Goal: Check status: Check status

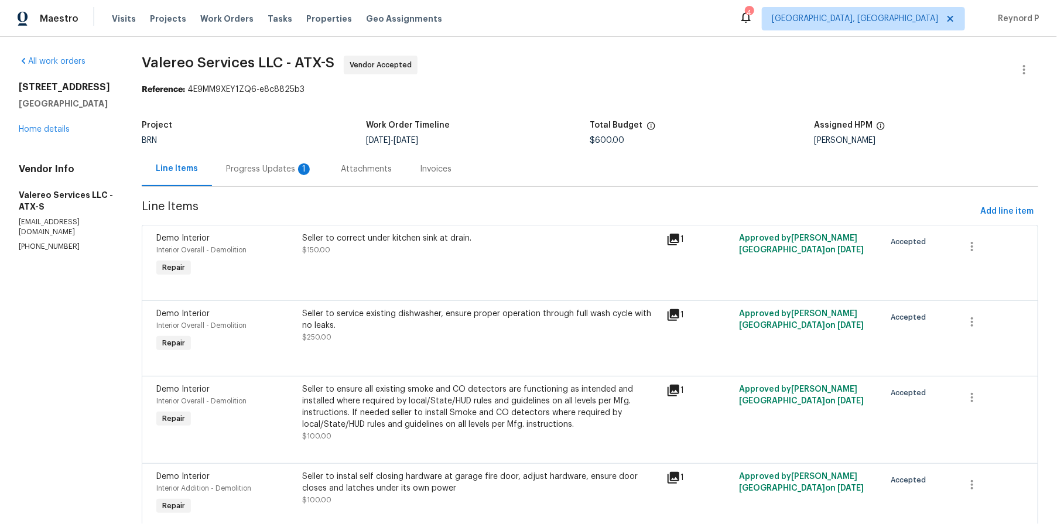
scroll to position [50, 0]
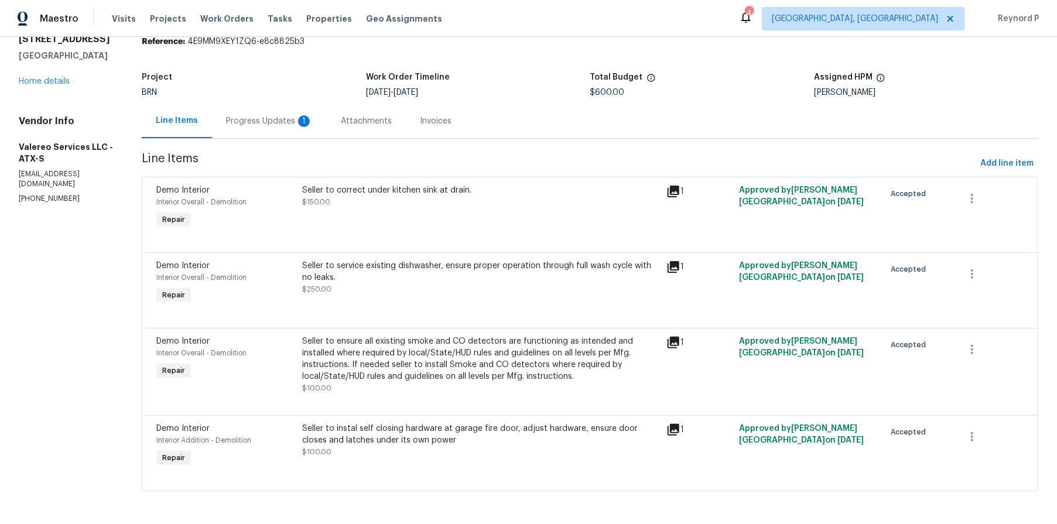
click at [271, 107] on div "Progress Updates 1" at bounding box center [269, 121] width 115 height 35
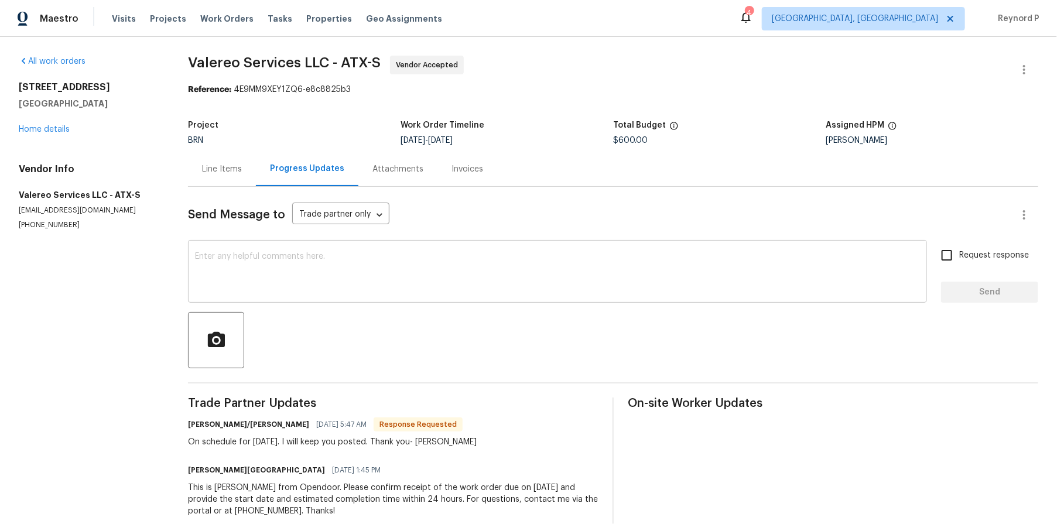
scroll to position [26, 0]
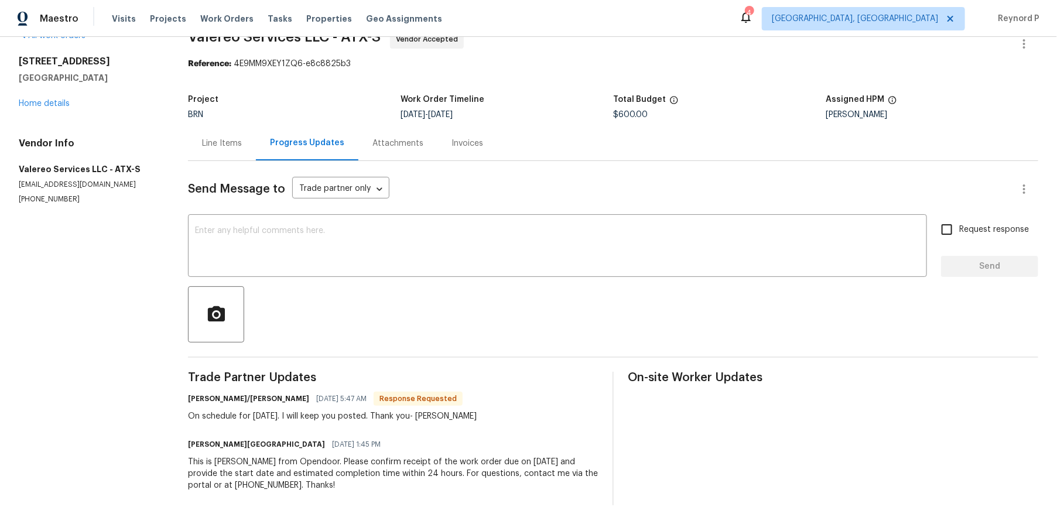
click at [230, 145] on div "Line Items" at bounding box center [222, 144] width 40 height 12
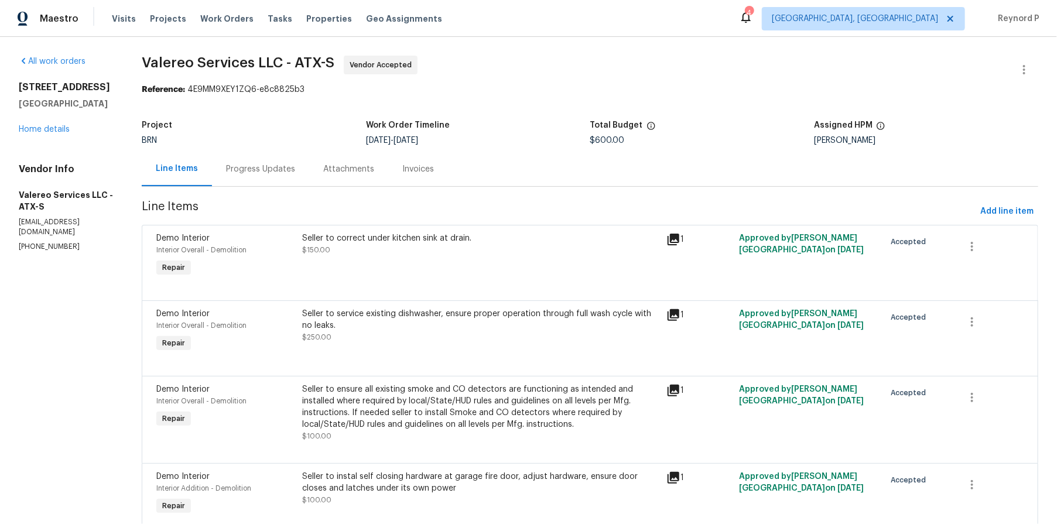
click at [378, 251] on div "Seller to correct under kitchen sink at drain. $150.00" at bounding box center [480, 244] width 357 height 23
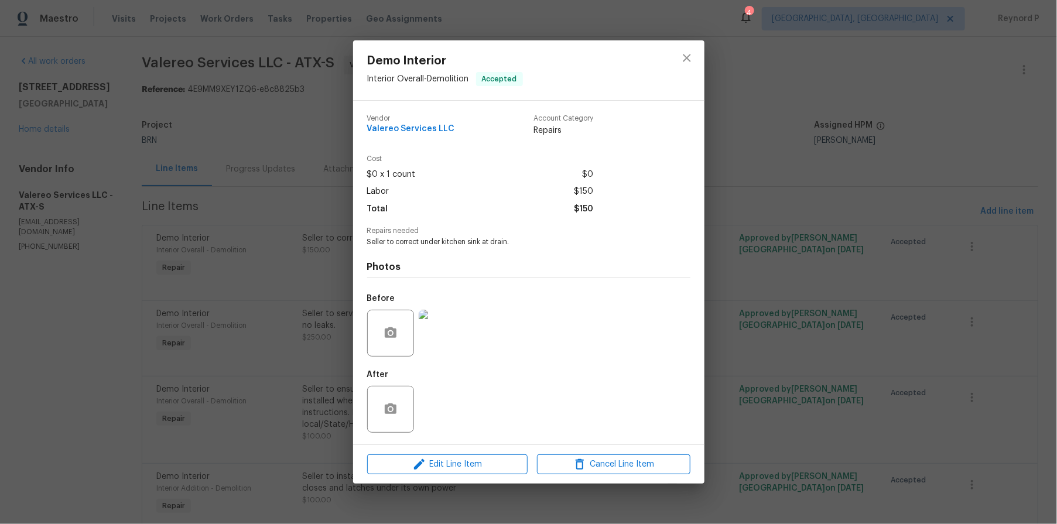
click at [449, 336] on img at bounding box center [442, 333] width 47 height 47
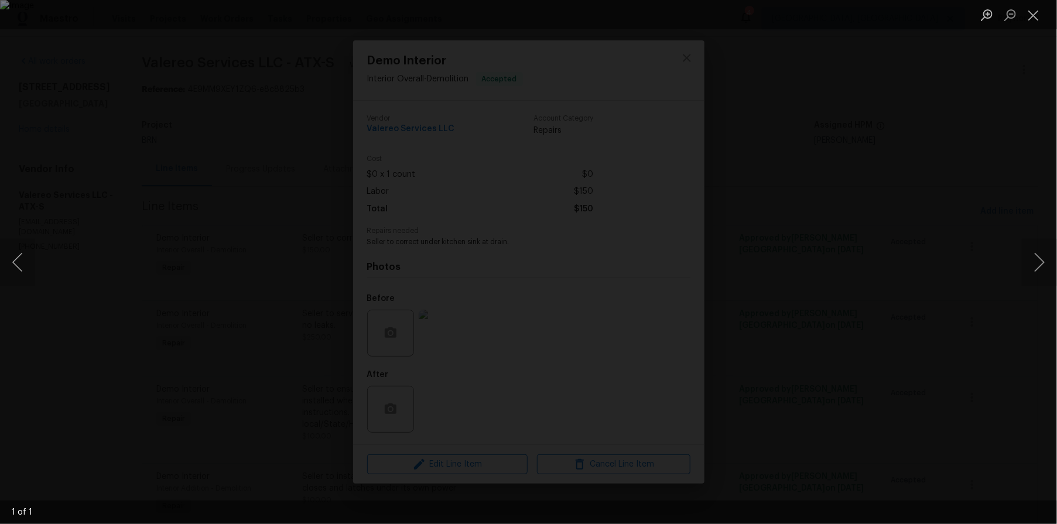
click at [162, 267] on div "Lightbox" at bounding box center [528, 262] width 1057 height 524
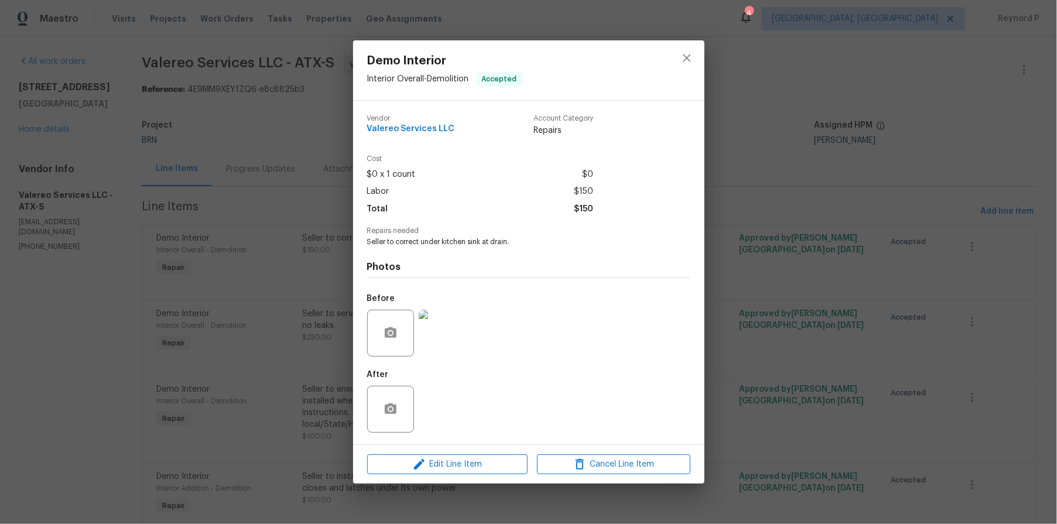
click at [306, 251] on div "Demo Interior Interior Overall - Demolition Accepted Vendor Valereo Services LL…" at bounding box center [528, 262] width 1057 height 524
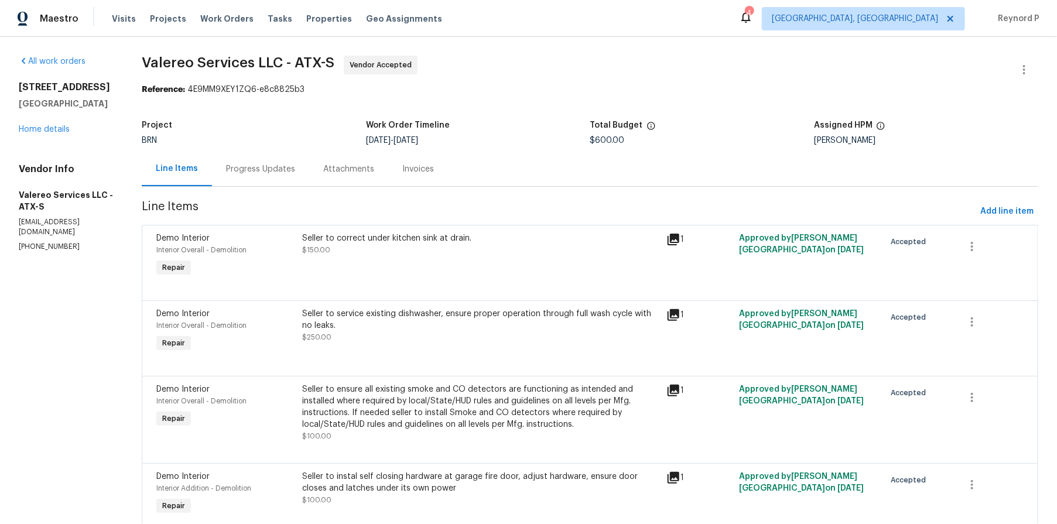
click at [399, 334] on div "Seller to service existing dishwasher, ensure proper operation through full was…" at bounding box center [480, 325] width 357 height 35
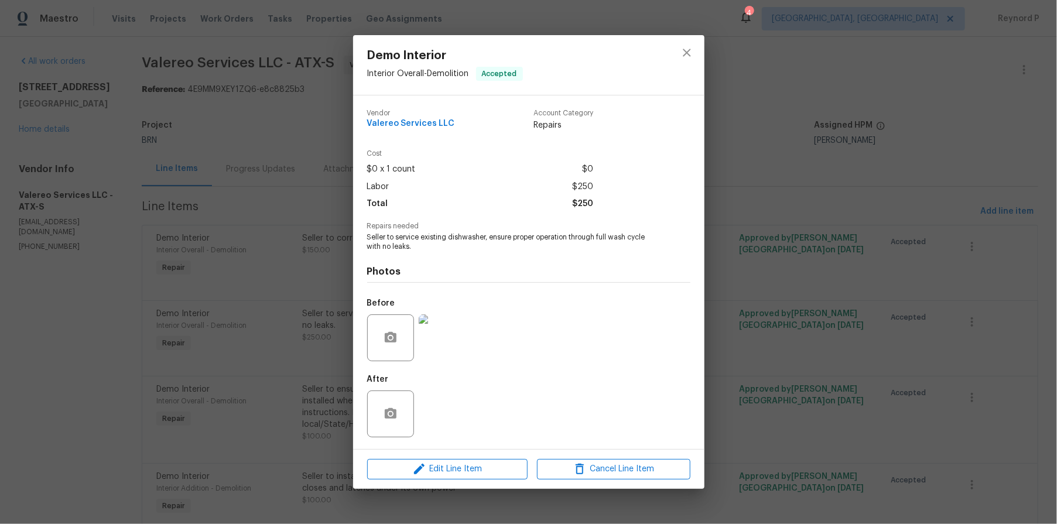
click at [433, 340] on img at bounding box center [442, 338] width 47 height 47
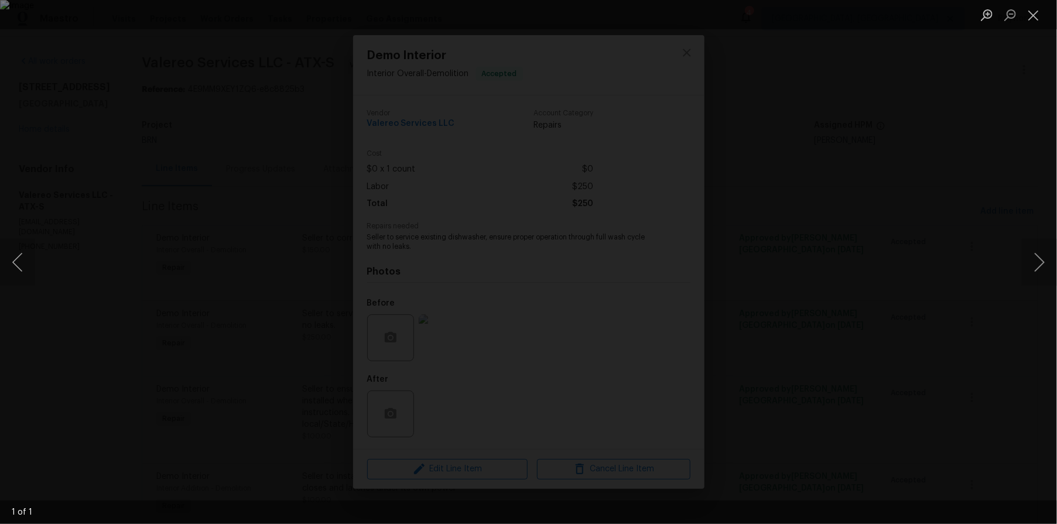
click at [149, 277] on div "Lightbox" at bounding box center [528, 262] width 1057 height 524
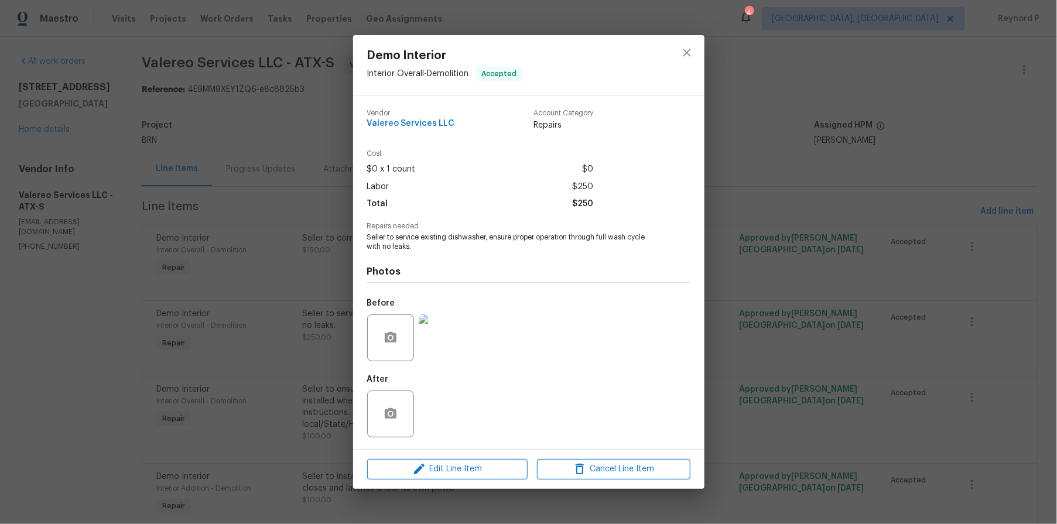
click at [237, 282] on div "Demo Interior Interior Overall - Demolition Accepted Vendor Valereo Services LL…" at bounding box center [528, 262] width 1057 height 524
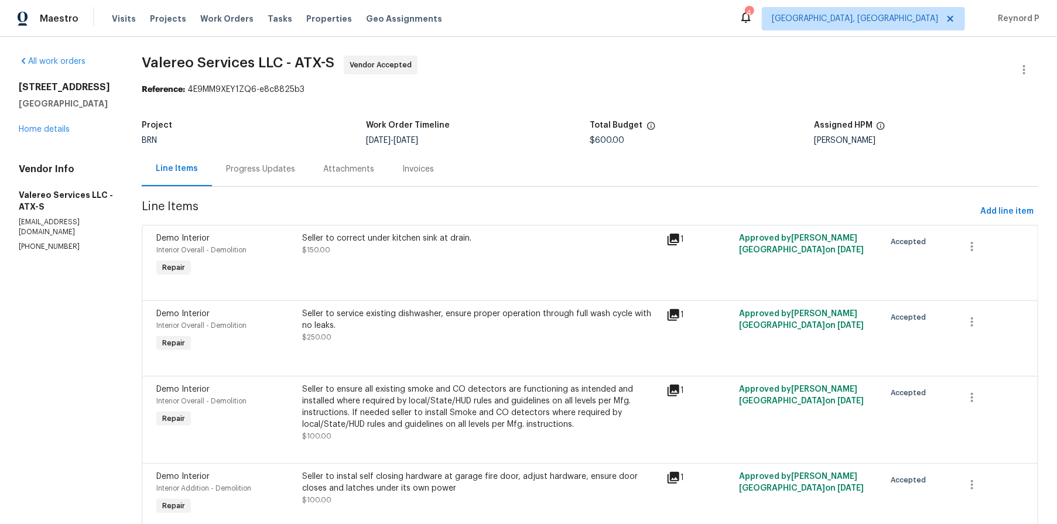
scroll to position [45, 0]
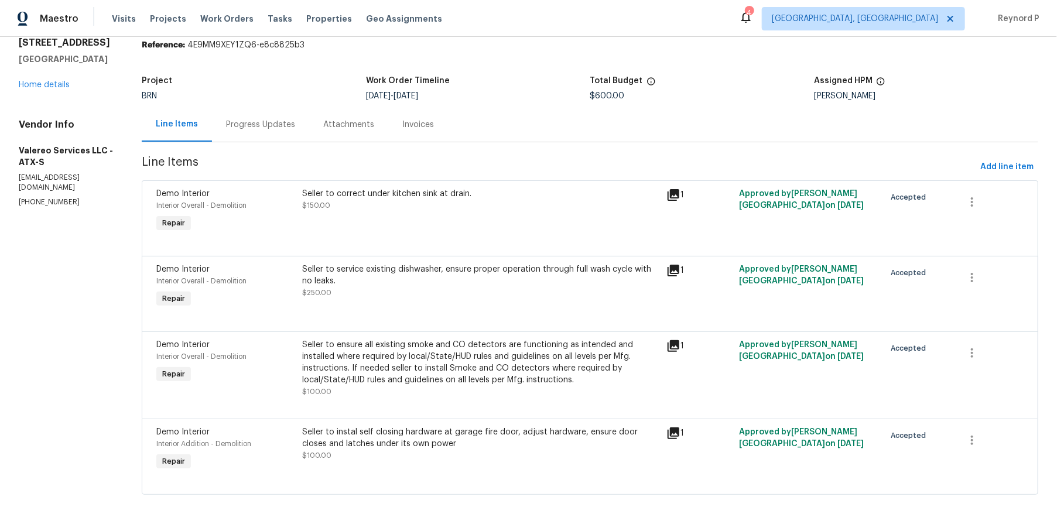
click at [399, 368] on div "Seller to ensure all existing smoke and CO detectors are functioning as intende…" at bounding box center [480, 362] width 357 height 47
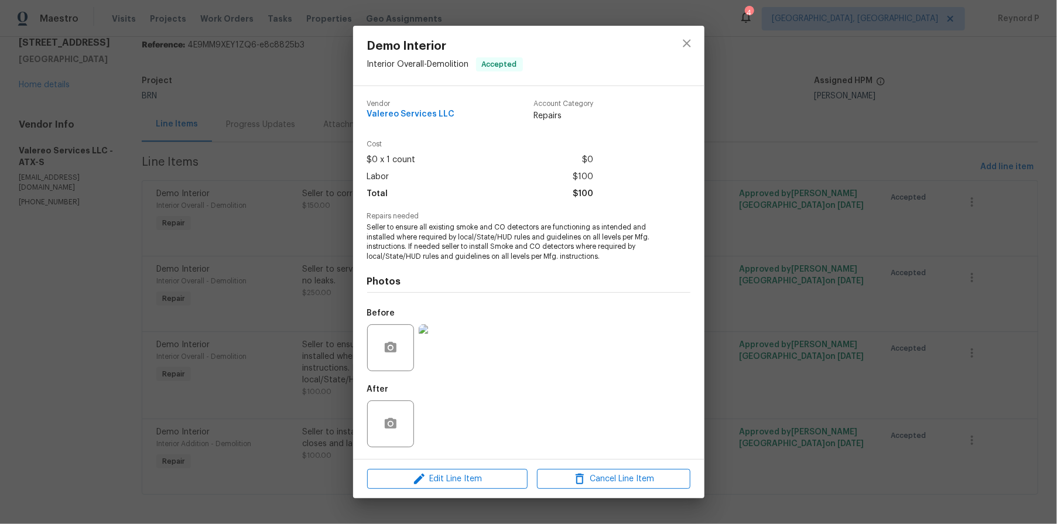
click at [444, 346] on img at bounding box center [442, 348] width 47 height 47
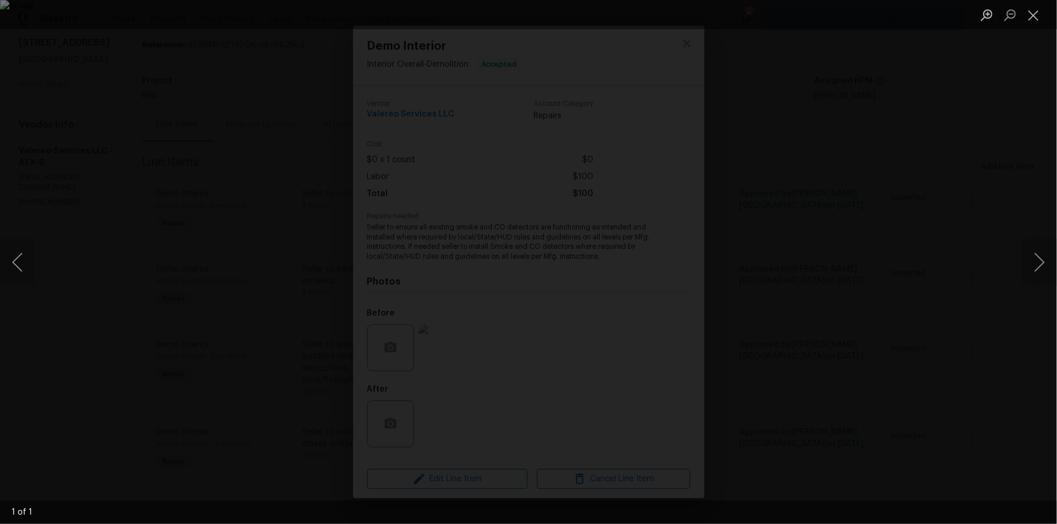
click at [139, 283] on div "Lightbox" at bounding box center [528, 262] width 1057 height 524
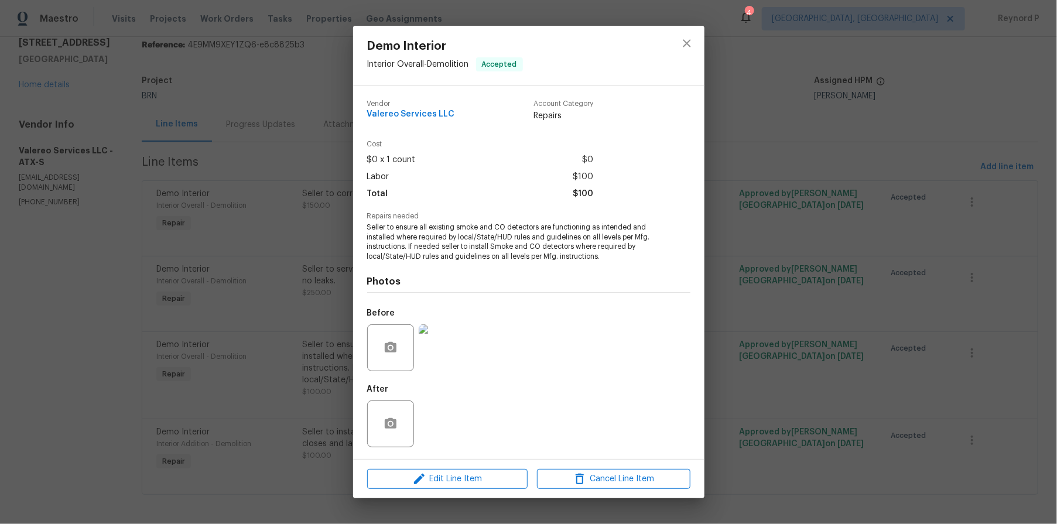
click at [295, 374] on div "Demo Interior Interior Overall - Demolition Accepted Vendor Valereo Services LL…" at bounding box center [528, 262] width 1057 height 524
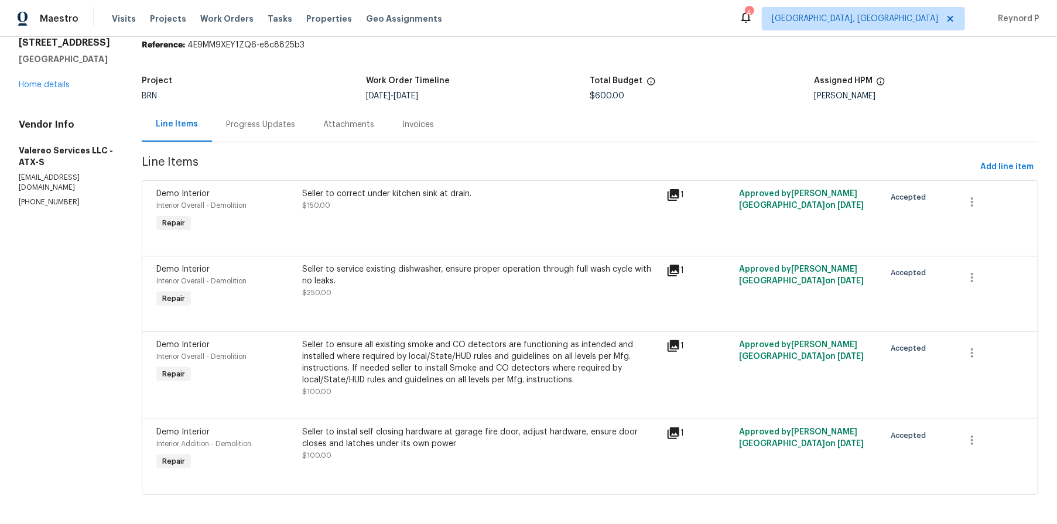
click at [394, 440] on div "Seller to instal self closing hardware at garage fire door, adjust hardware, en…" at bounding box center [480, 437] width 357 height 23
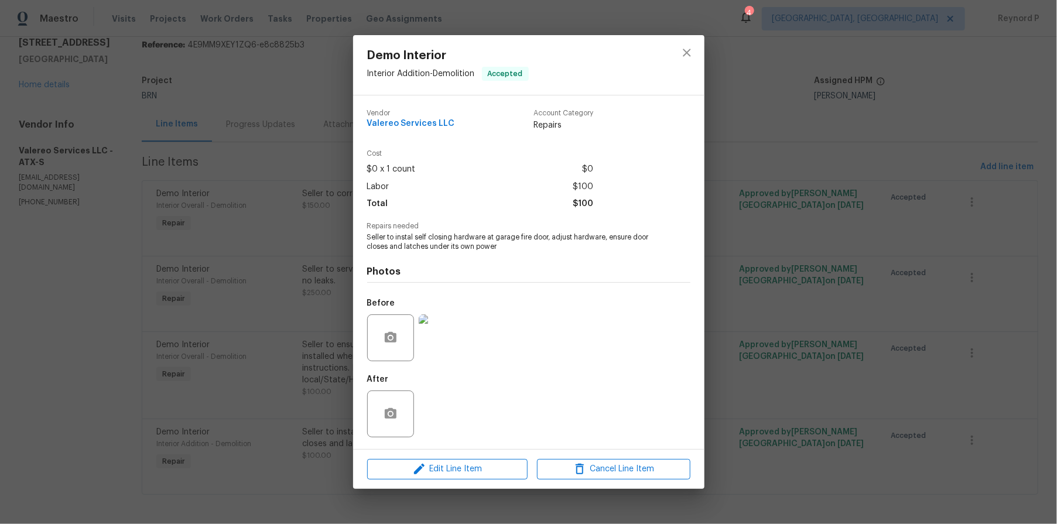
click at [441, 331] on img at bounding box center [442, 338] width 47 height 47
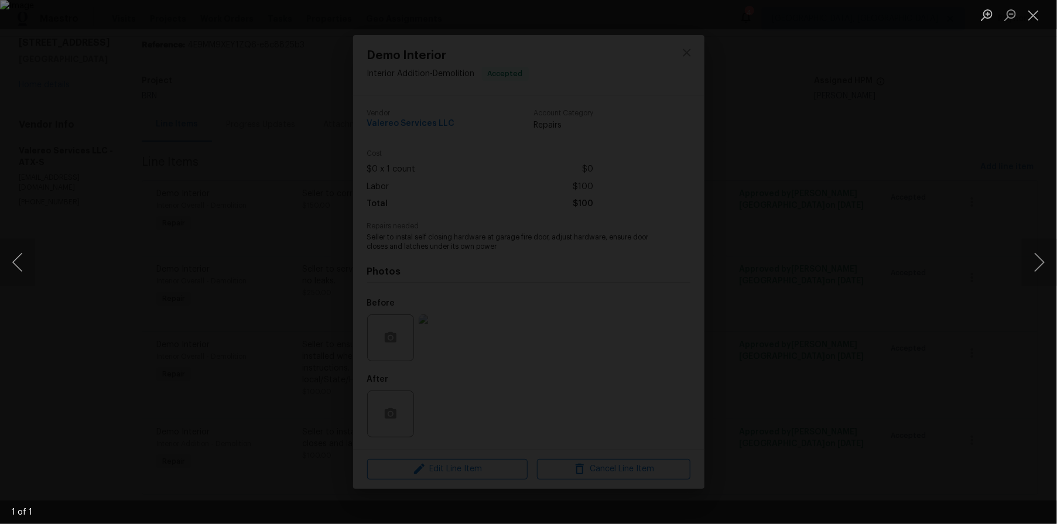
click at [161, 319] on div "Lightbox" at bounding box center [528, 262] width 1057 height 524
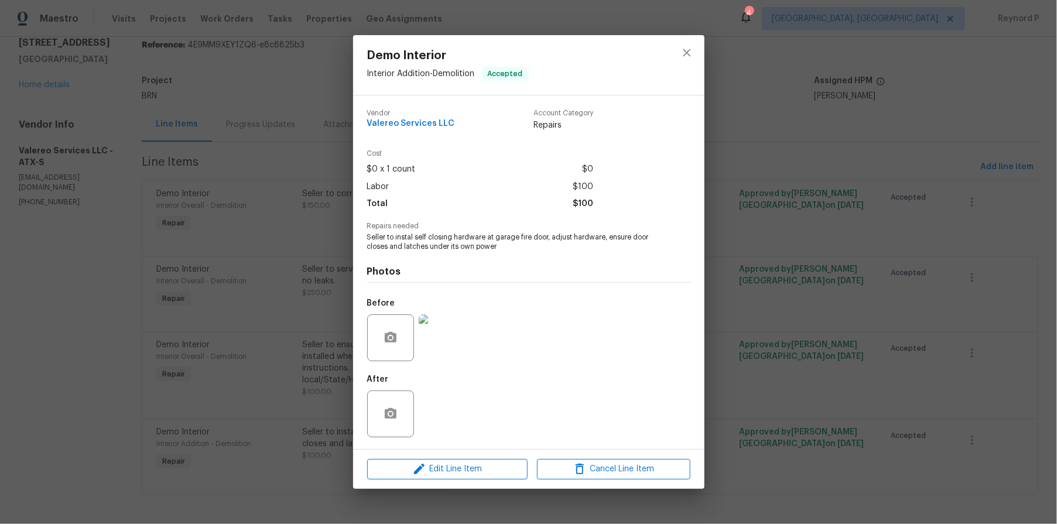
click at [167, 319] on div "Demo Interior Interior Addition - Demolition Accepted Vendor Valereo Services L…" at bounding box center [528, 262] width 1057 height 524
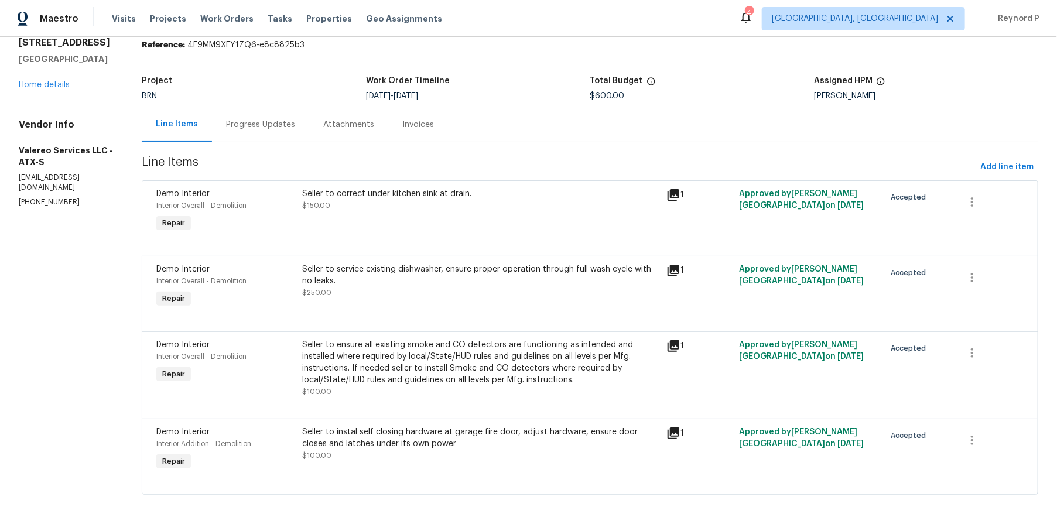
scroll to position [50, 0]
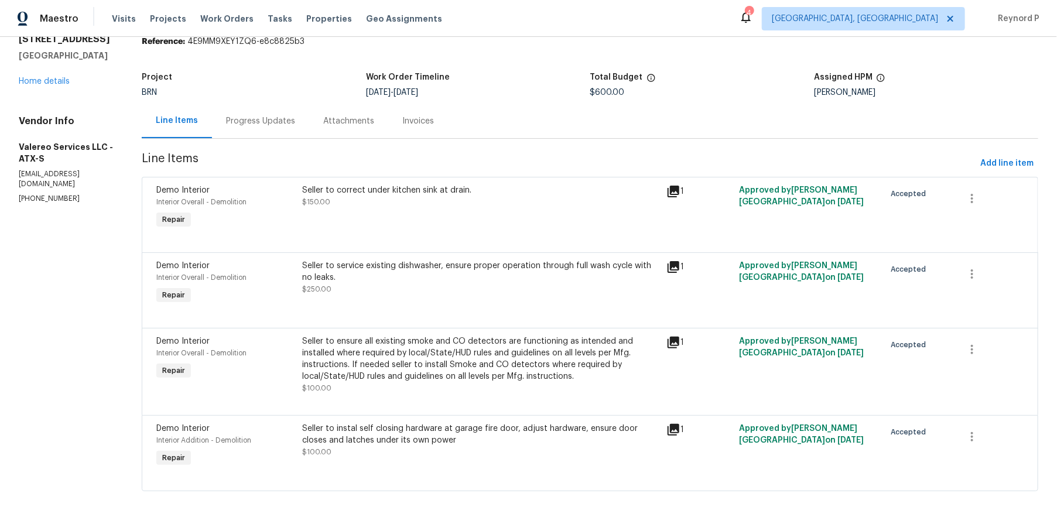
click at [267, 118] on div "Progress Updates" at bounding box center [260, 121] width 69 height 12
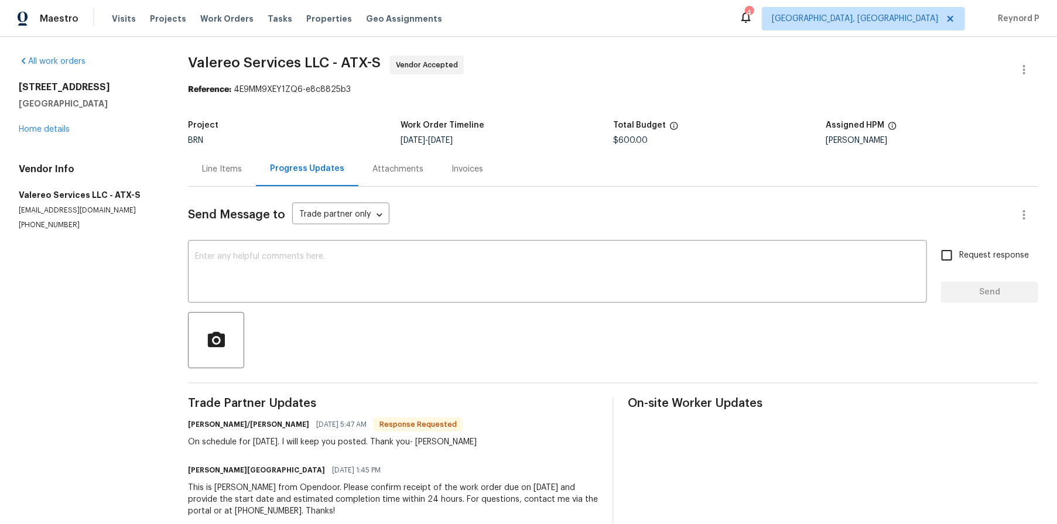
scroll to position [26, 0]
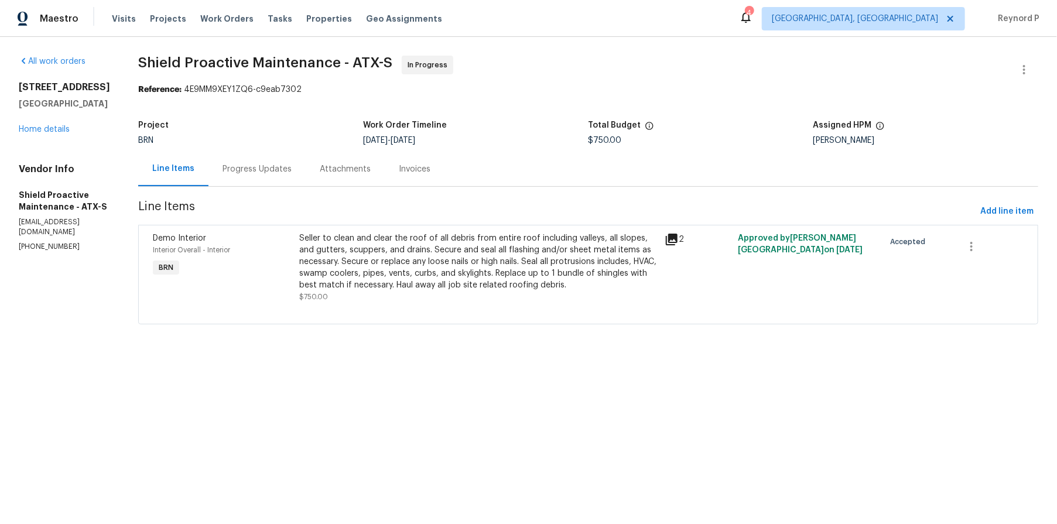
click at [223, 162] on div "Progress Updates" at bounding box center [257, 169] width 97 height 35
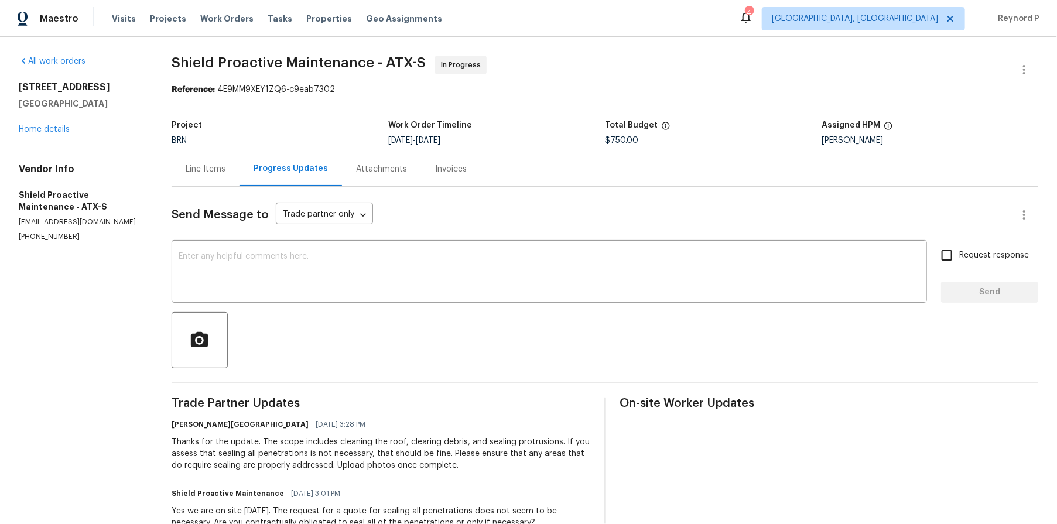
click at [218, 156] on div "Line Items" at bounding box center [206, 169] width 68 height 35
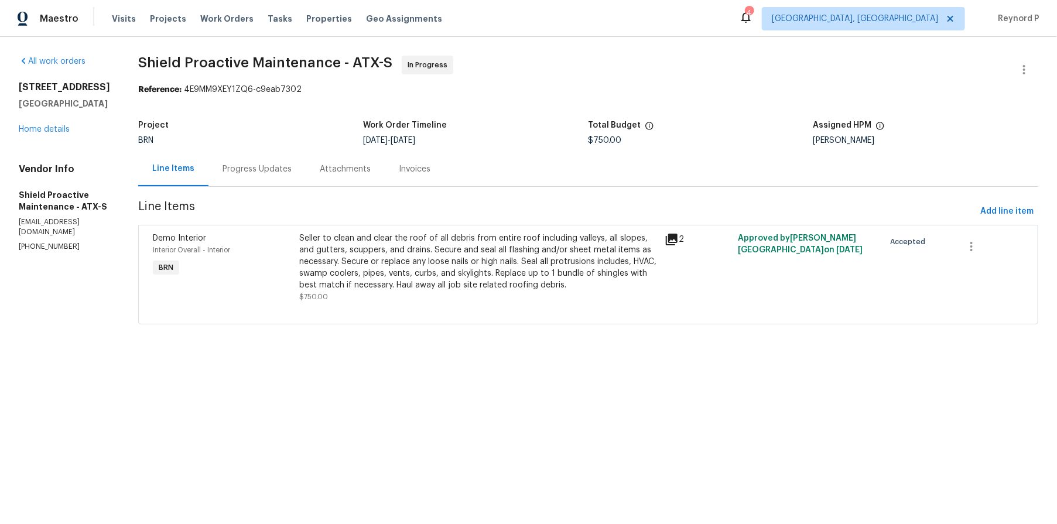
click at [419, 274] on div "Seller to clean and clear the roof of all debris from entire roof including val…" at bounding box center [478, 262] width 359 height 59
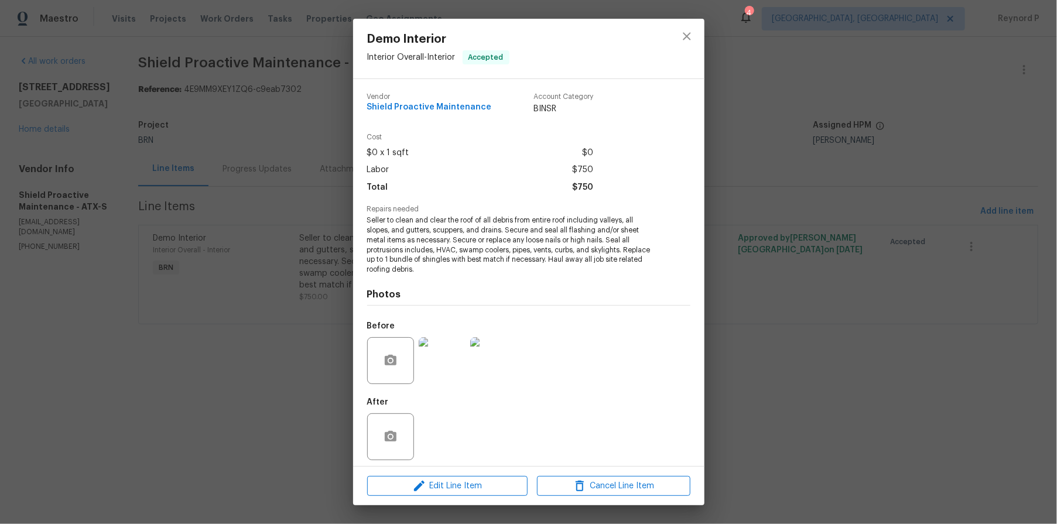
click at [444, 371] on img at bounding box center [442, 360] width 47 height 47
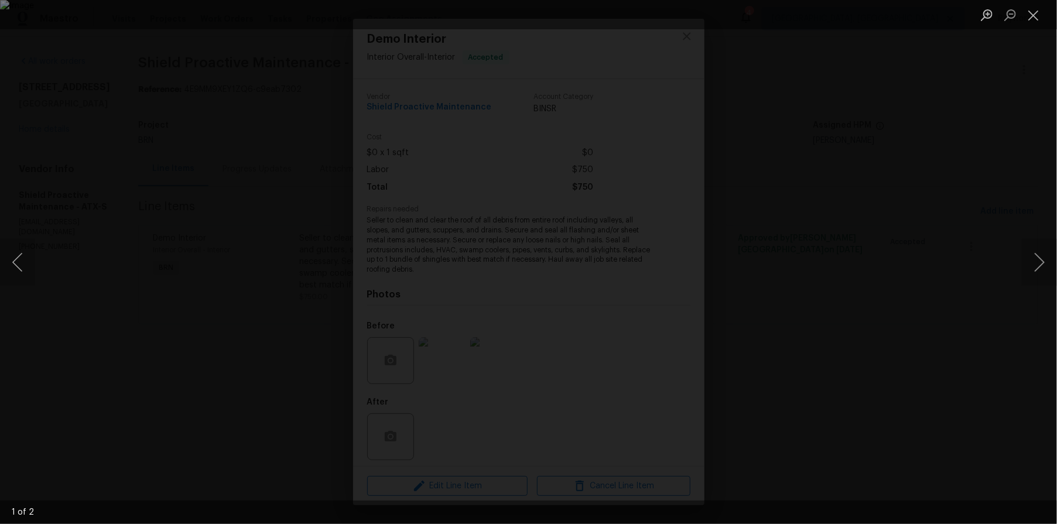
click at [196, 361] on div "Lightbox" at bounding box center [528, 262] width 1057 height 524
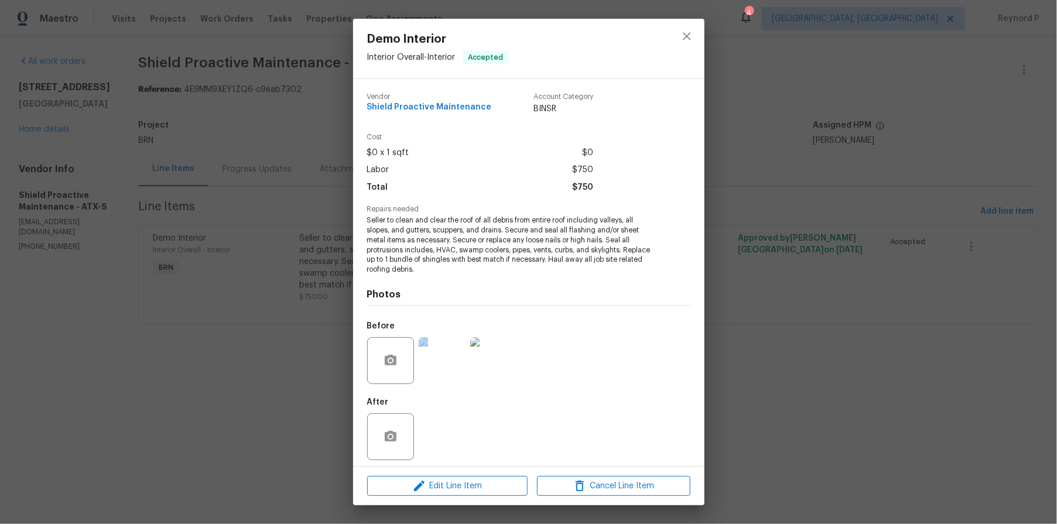
click at [196, 361] on div "Demo Interior Interior Overall - Interior Accepted Vendor Shield Proactive Main…" at bounding box center [528, 262] width 1057 height 524
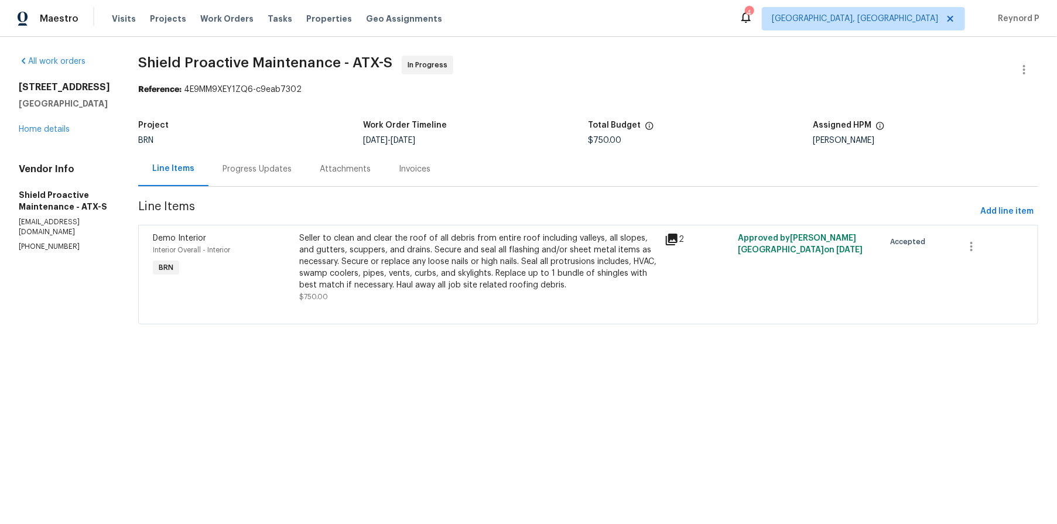
click at [242, 159] on div "Progress Updates" at bounding box center [257, 169] width 97 height 35
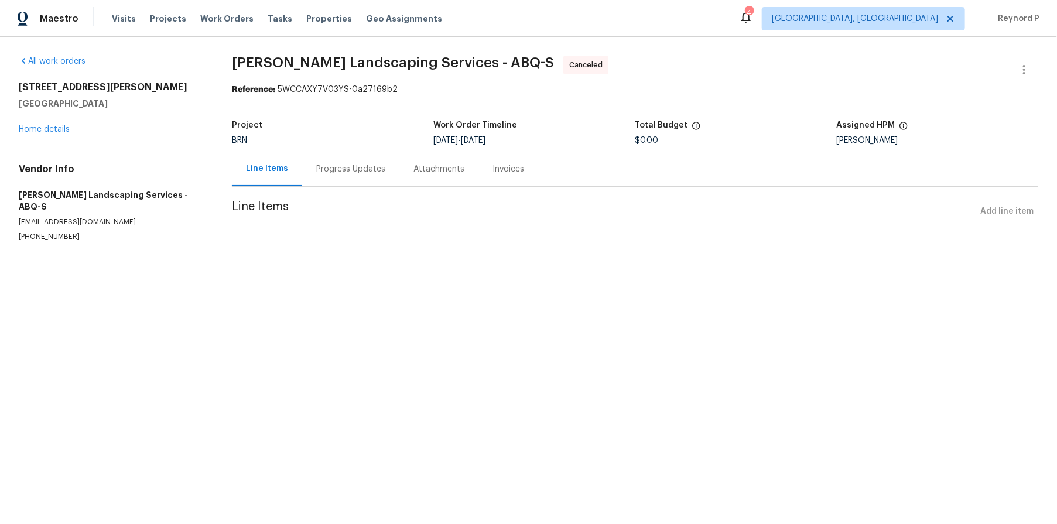
click at [344, 160] on div "Progress Updates" at bounding box center [350, 169] width 97 height 35
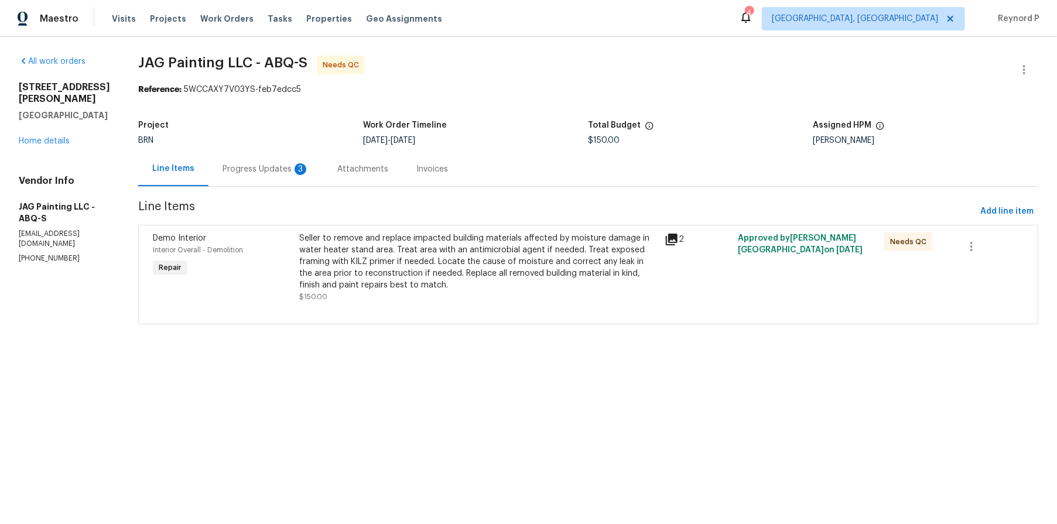
click at [250, 174] on div "Progress Updates 3" at bounding box center [266, 169] width 87 height 12
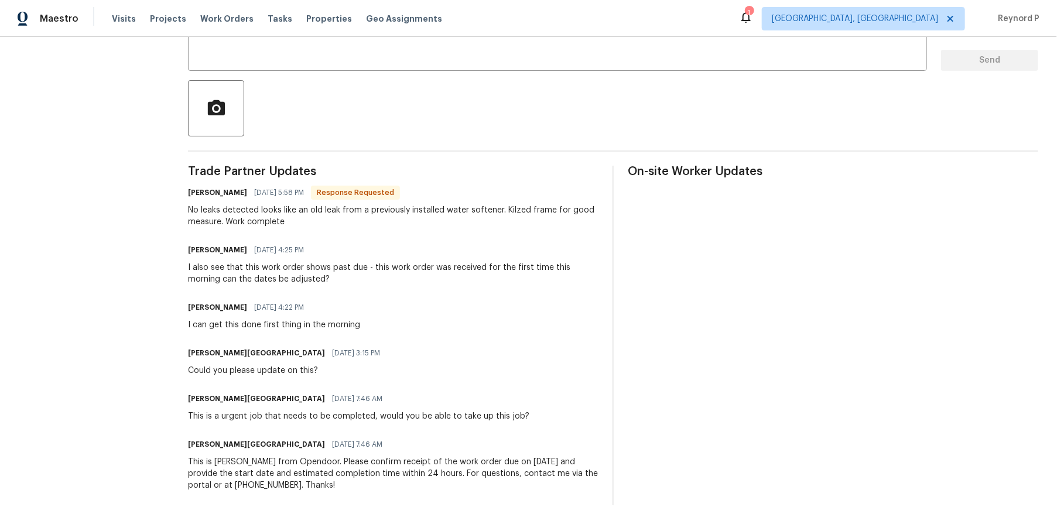
scroll to position [94, 0]
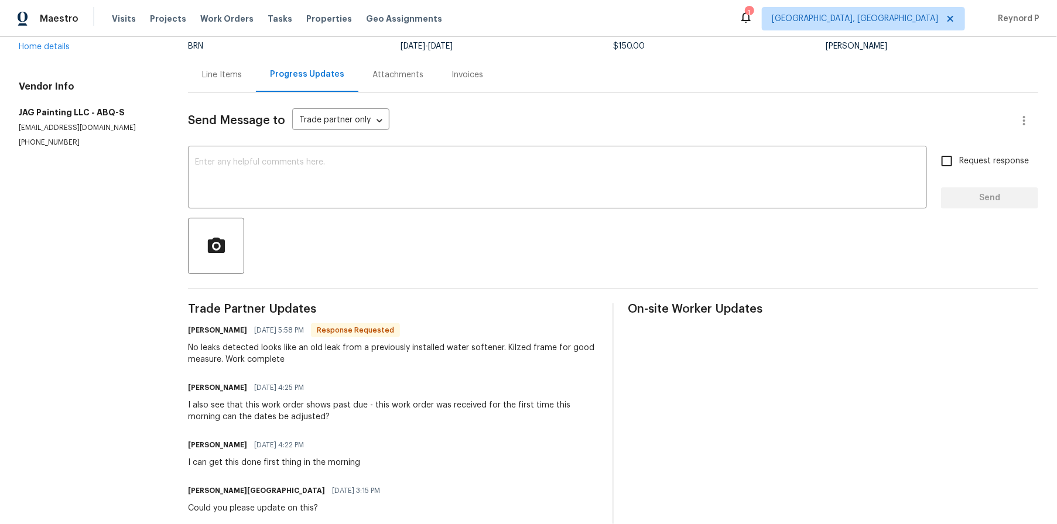
click at [396, 245] on div at bounding box center [613, 246] width 851 height 56
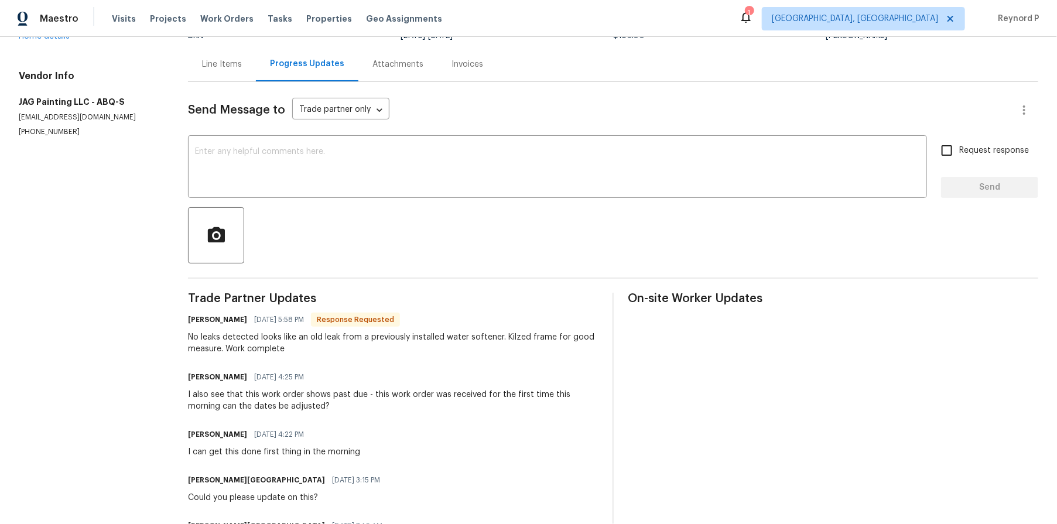
scroll to position [0, 0]
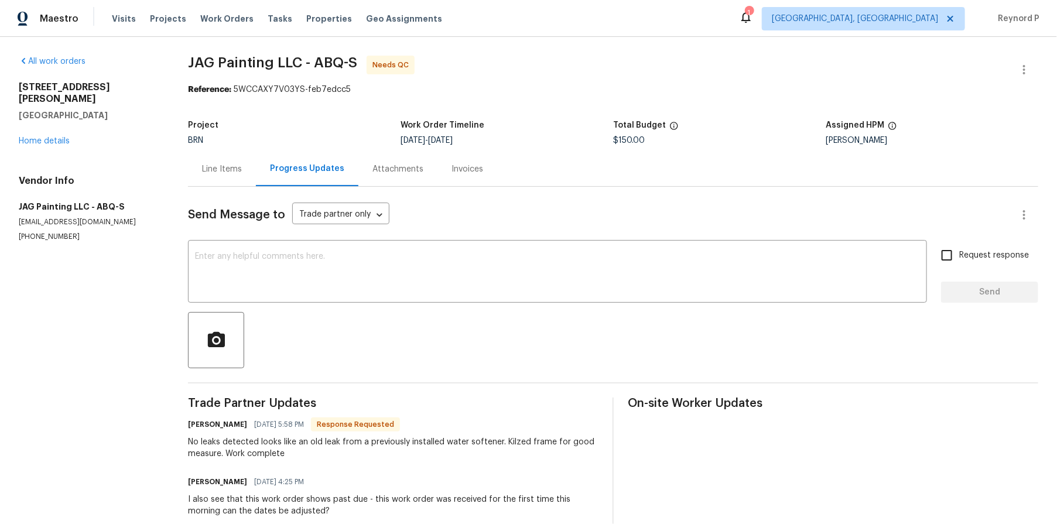
click at [234, 159] on div "Line Items" at bounding box center [222, 169] width 68 height 35
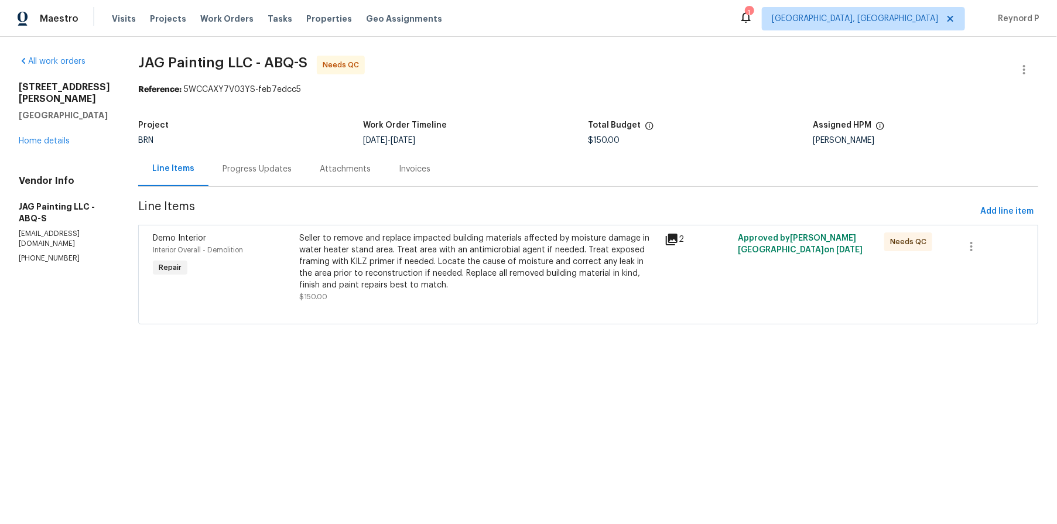
click at [452, 261] on div "Seller to remove and replace impacted building materials affected by moisture d…" at bounding box center [478, 262] width 359 height 59
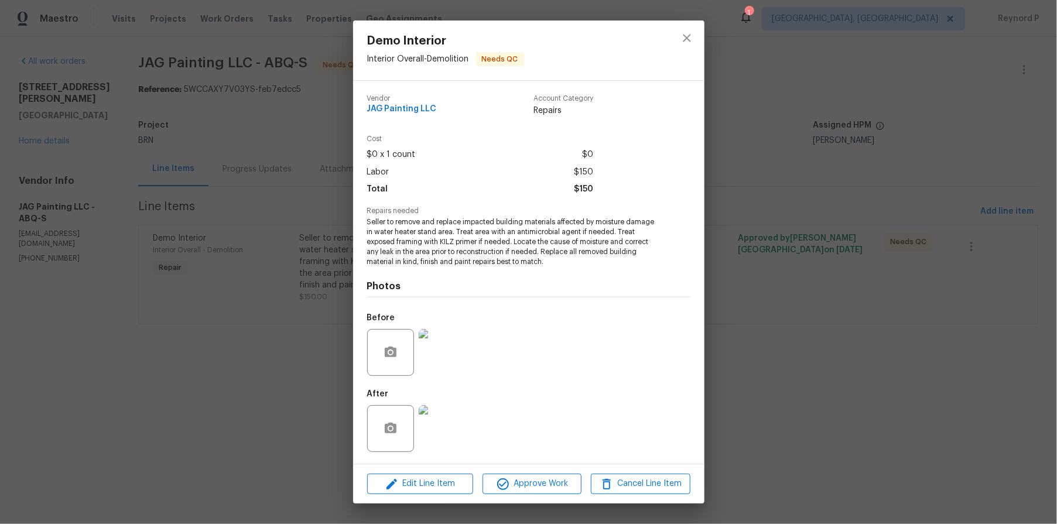
click at [448, 345] on img at bounding box center [442, 352] width 47 height 47
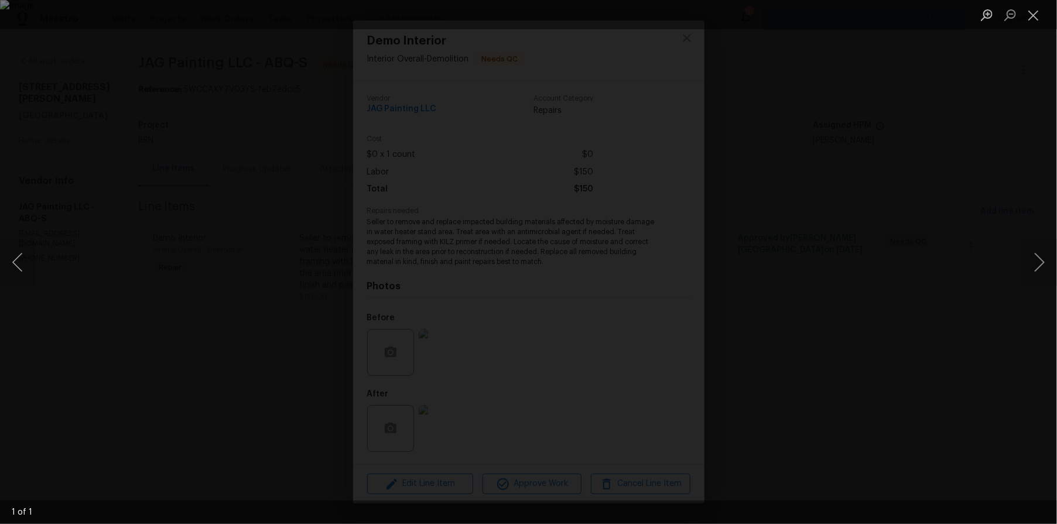
click at [170, 391] on div "Lightbox" at bounding box center [528, 262] width 1057 height 524
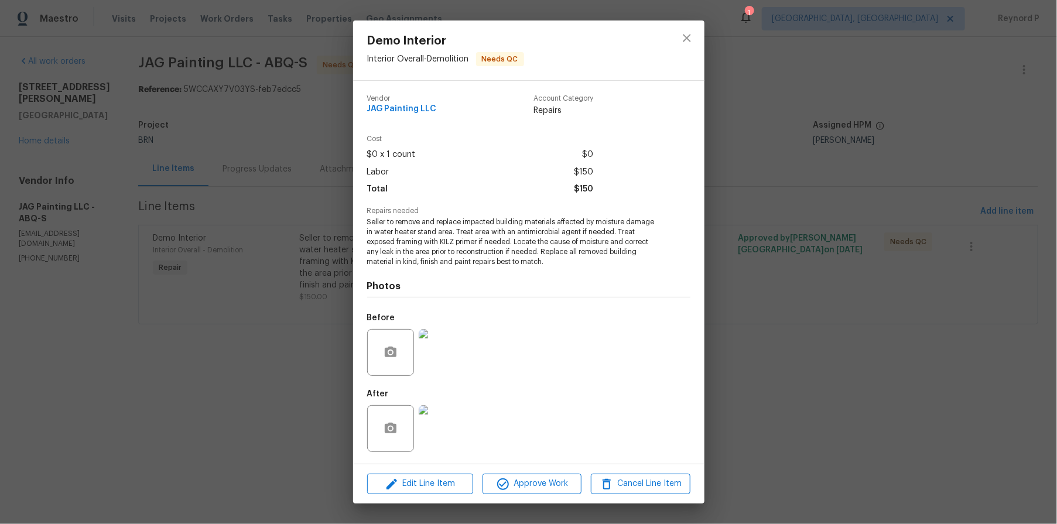
click at [185, 377] on div "Demo Interior Interior Overall - Demolition Needs QC Vendor JAG Painting LLC Ac…" at bounding box center [528, 262] width 1057 height 524
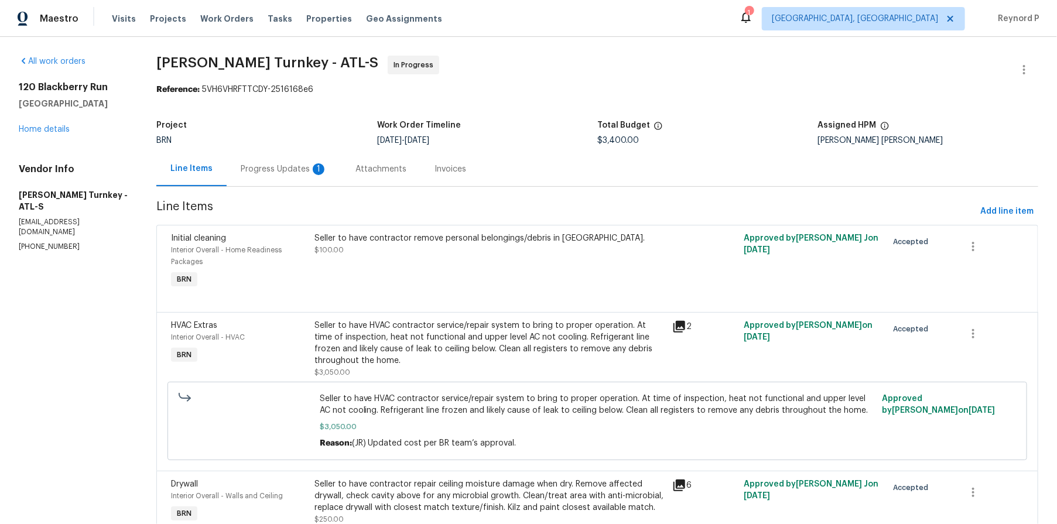
scroll to position [59, 0]
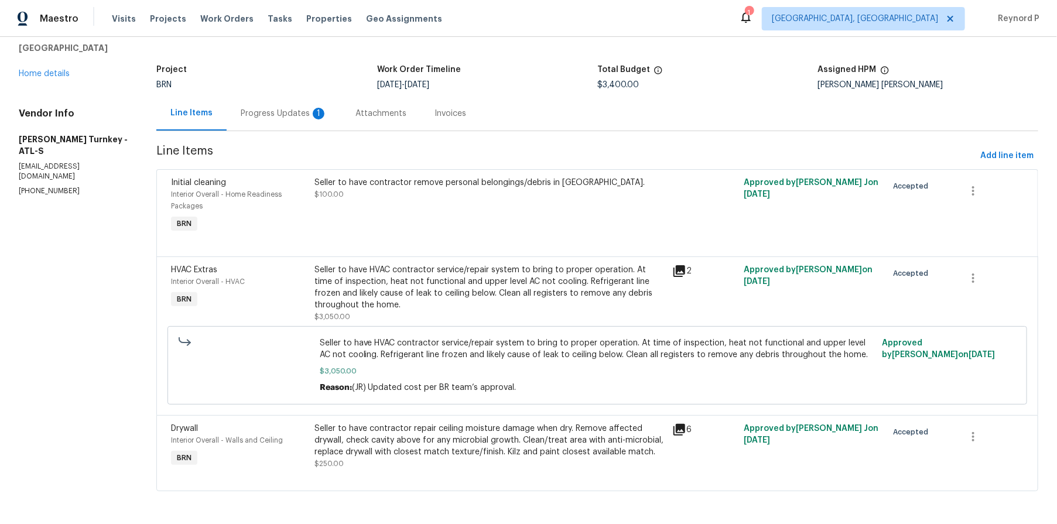
click at [281, 114] on div "Progress Updates 1" at bounding box center [284, 114] width 87 height 12
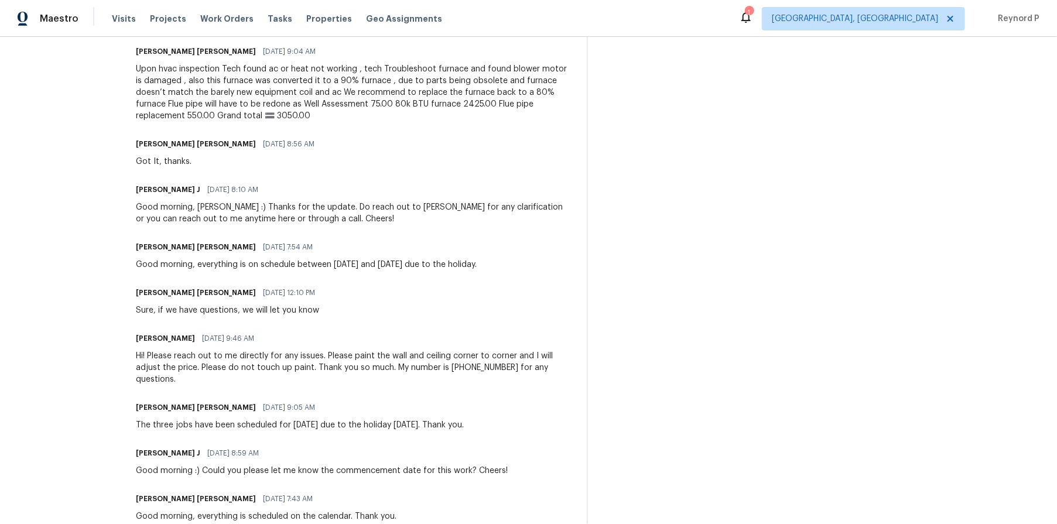
scroll to position [1137, 0]
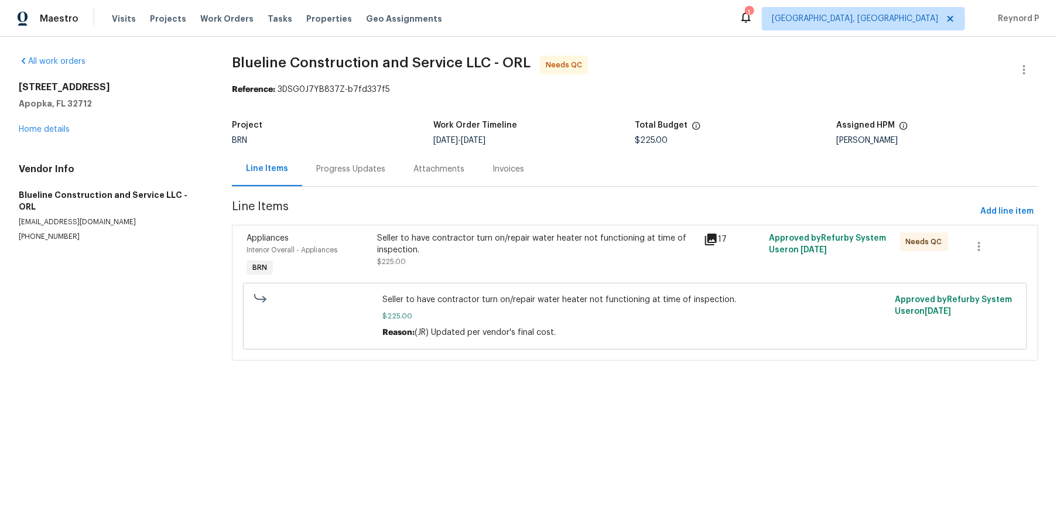
click at [356, 170] on div "Progress Updates" at bounding box center [350, 169] width 69 height 12
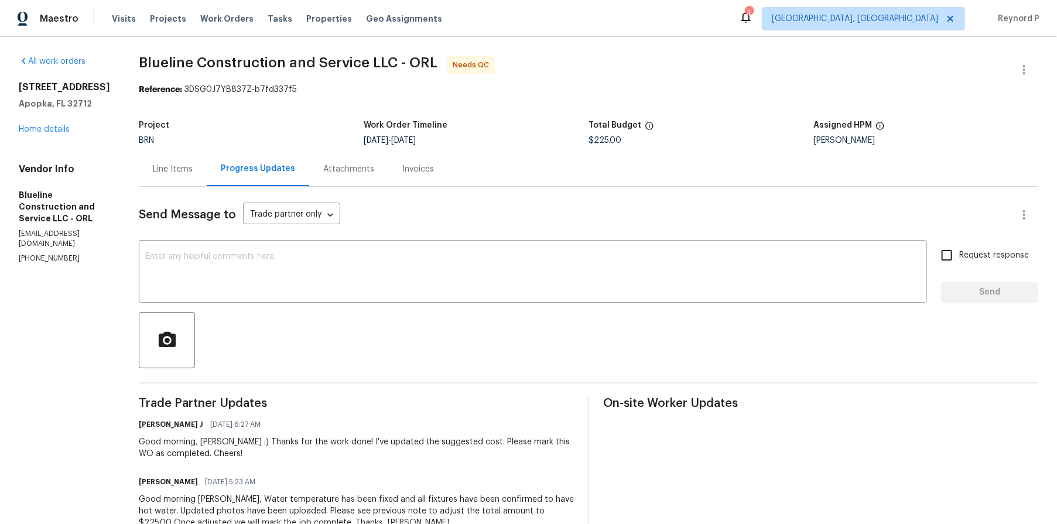
click at [193, 172] on div "Line Items" at bounding box center [173, 169] width 40 height 12
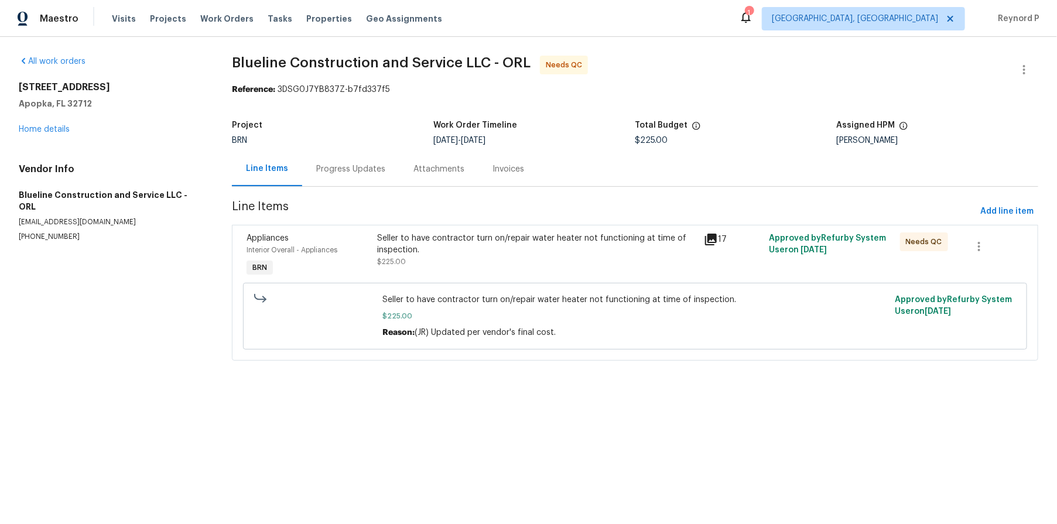
click at [358, 169] on div "Progress Updates" at bounding box center [350, 169] width 69 height 12
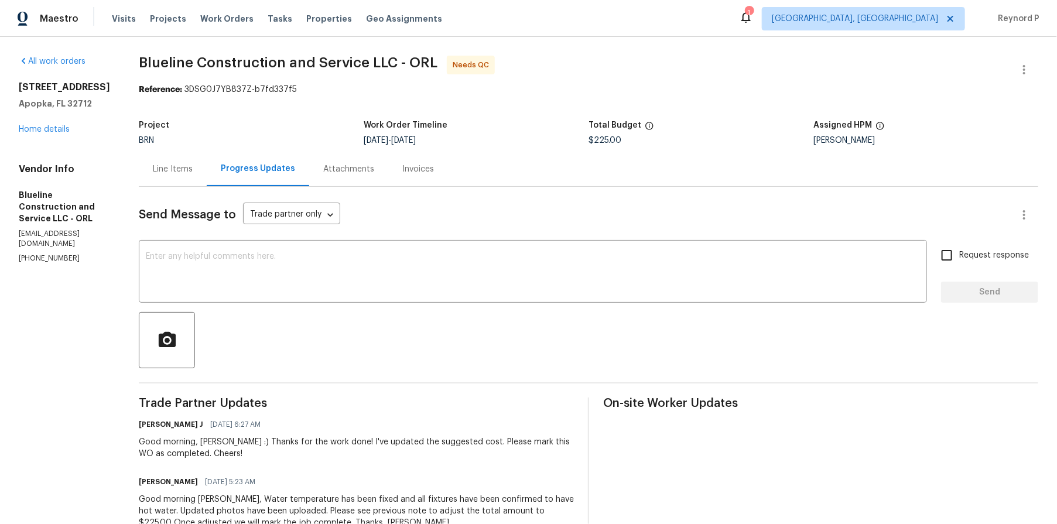
scroll to position [336, 0]
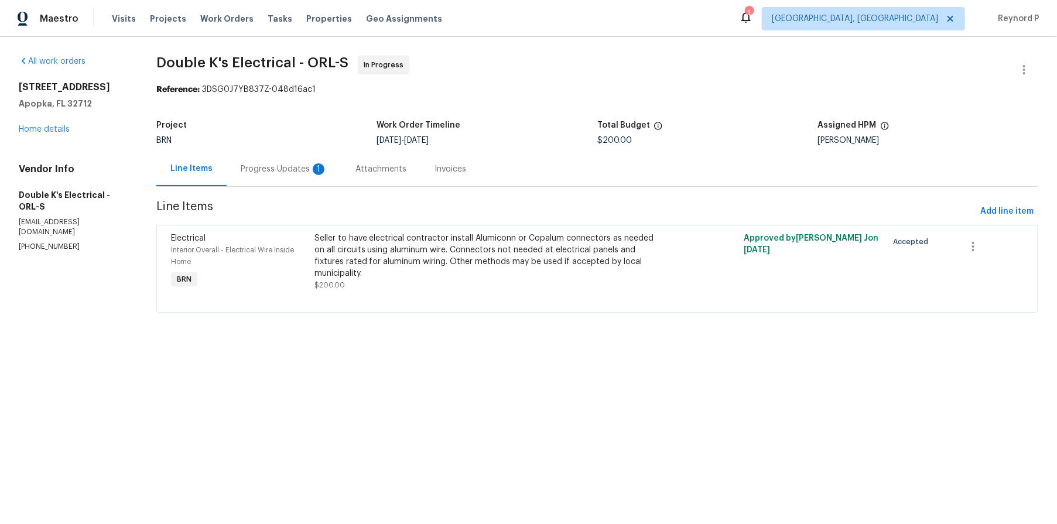
click at [275, 158] on div "Progress Updates 1" at bounding box center [284, 169] width 115 height 35
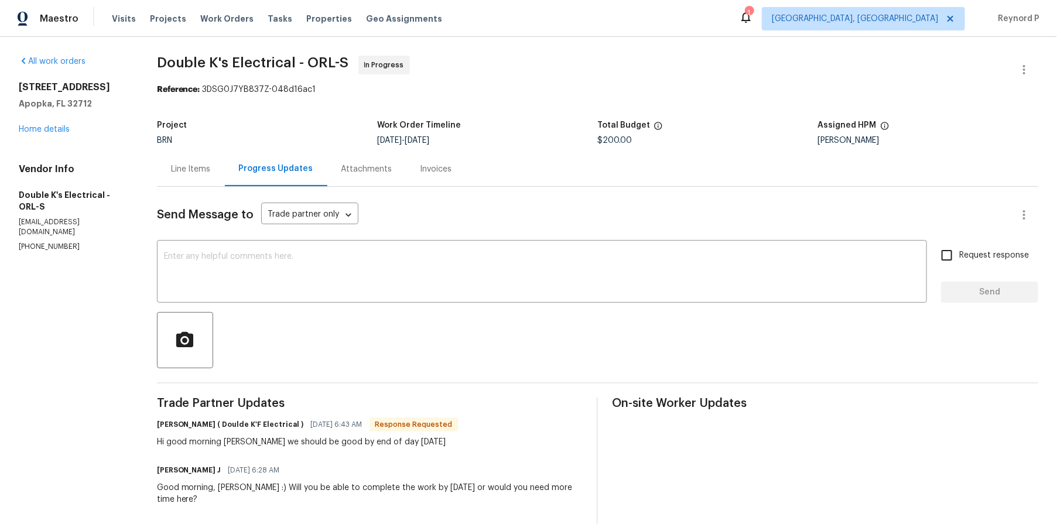
click at [190, 174] on div "Line Items" at bounding box center [191, 169] width 40 height 12
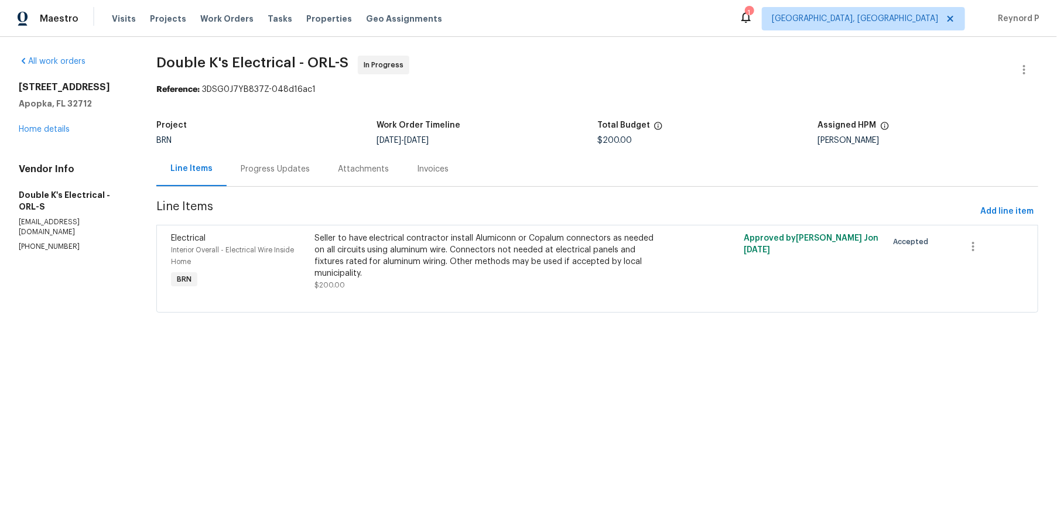
click at [275, 167] on div "Progress Updates" at bounding box center [275, 169] width 69 height 12
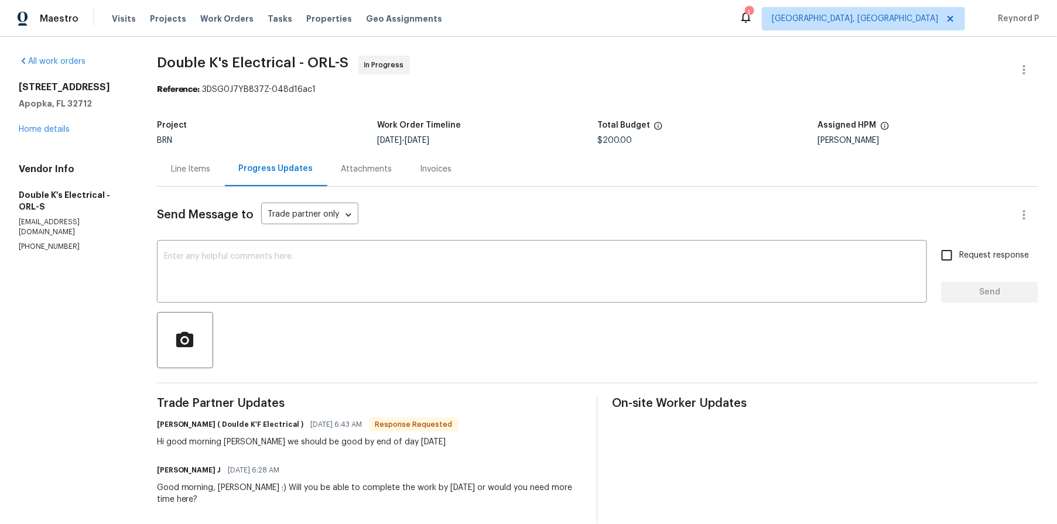
scroll to position [220, 0]
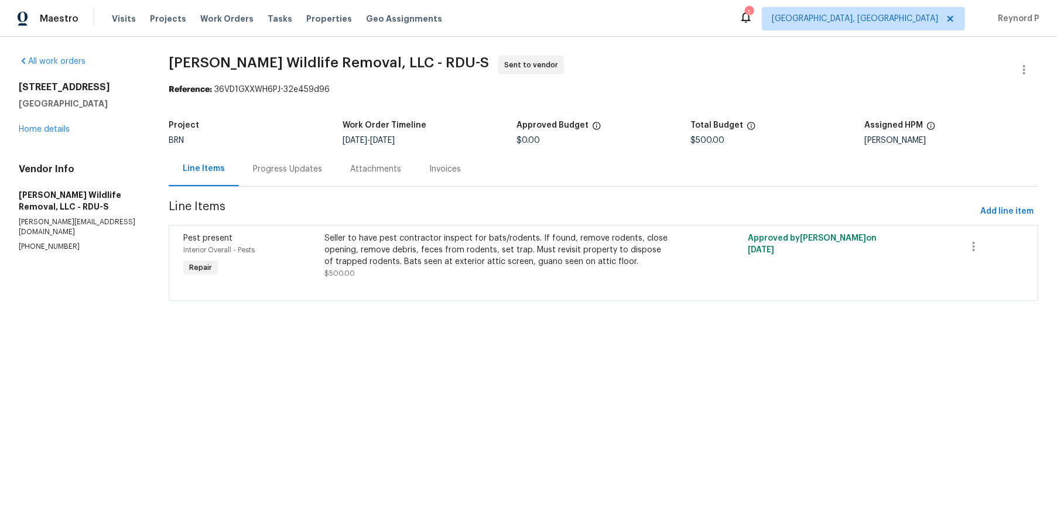
click at [289, 168] on div "Progress Updates" at bounding box center [287, 169] width 69 height 12
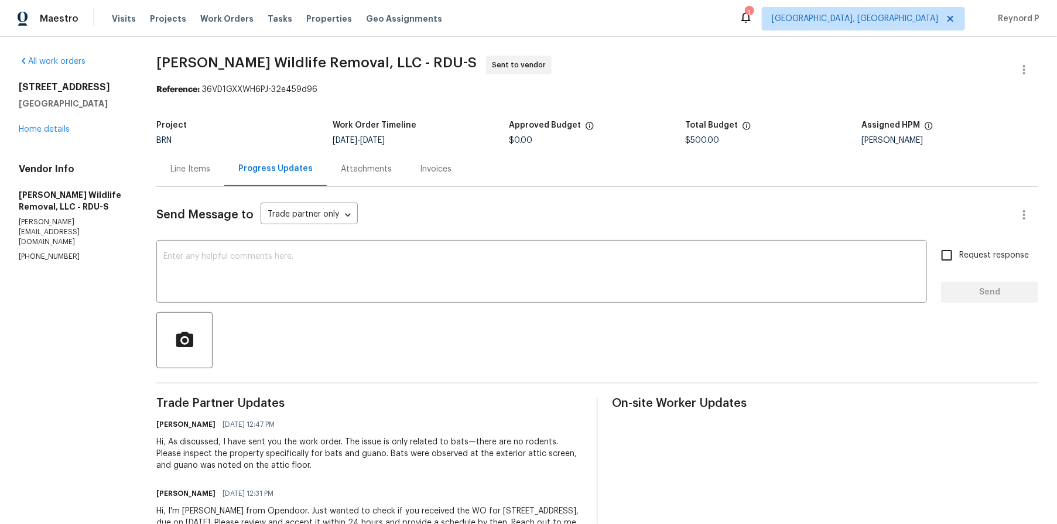
scroll to position [61, 0]
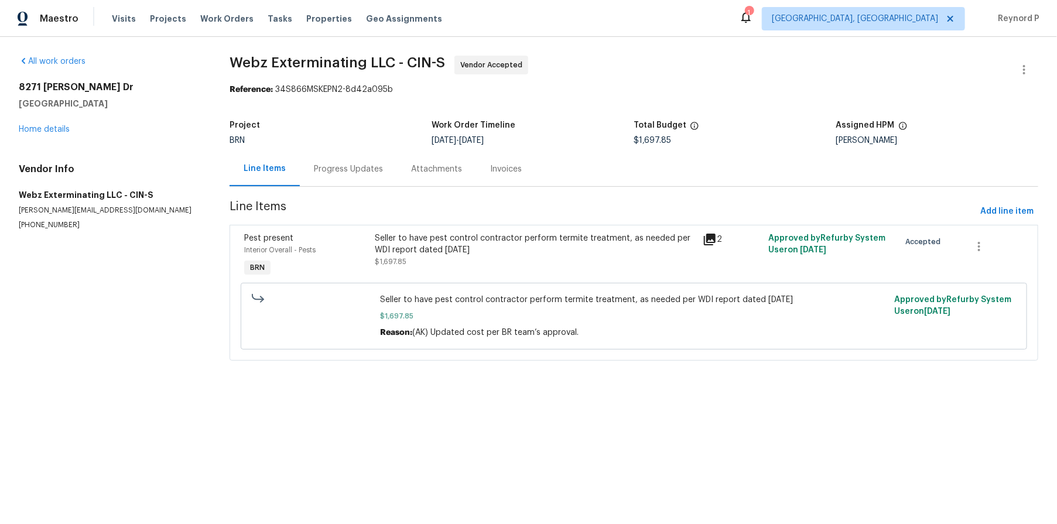
click at [347, 169] on div "Progress Updates" at bounding box center [348, 169] width 69 height 12
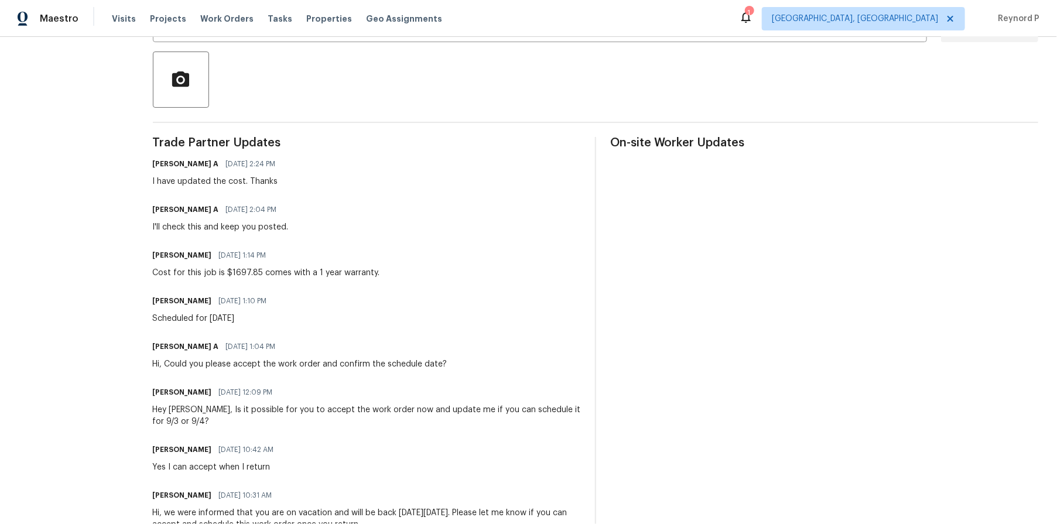
scroll to position [381, 0]
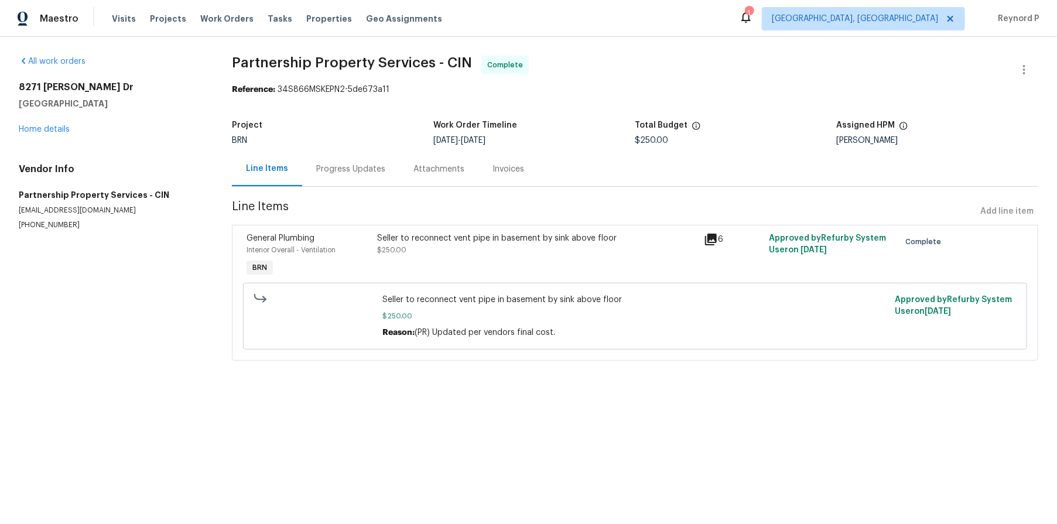
click at [344, 171] on div "Progress Updates" at bounding box center [350, 169] width 69 height 12
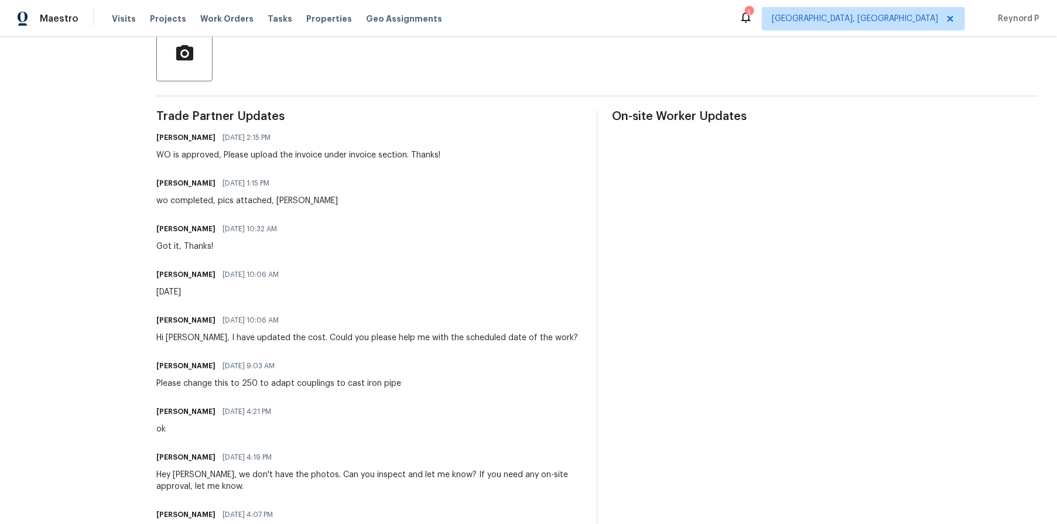
scroll to position [415, 0]
